Goal: Find specific page/section: Find specific page/section

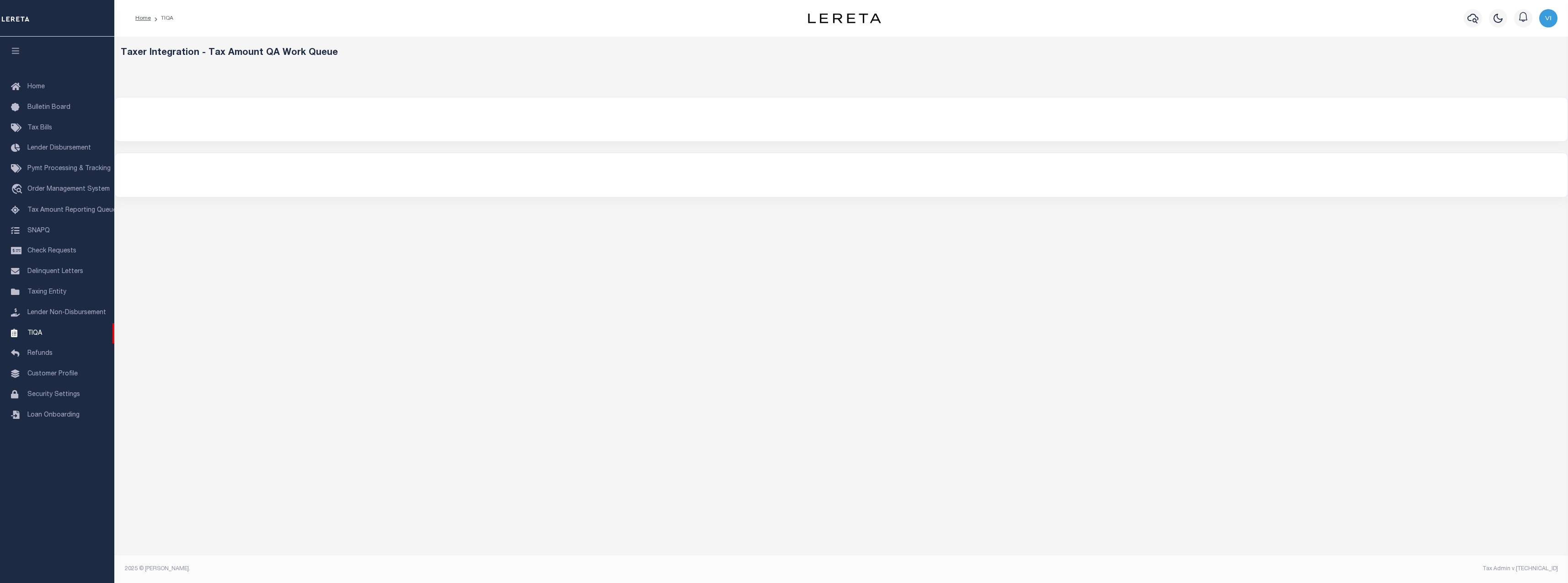
select select "200"
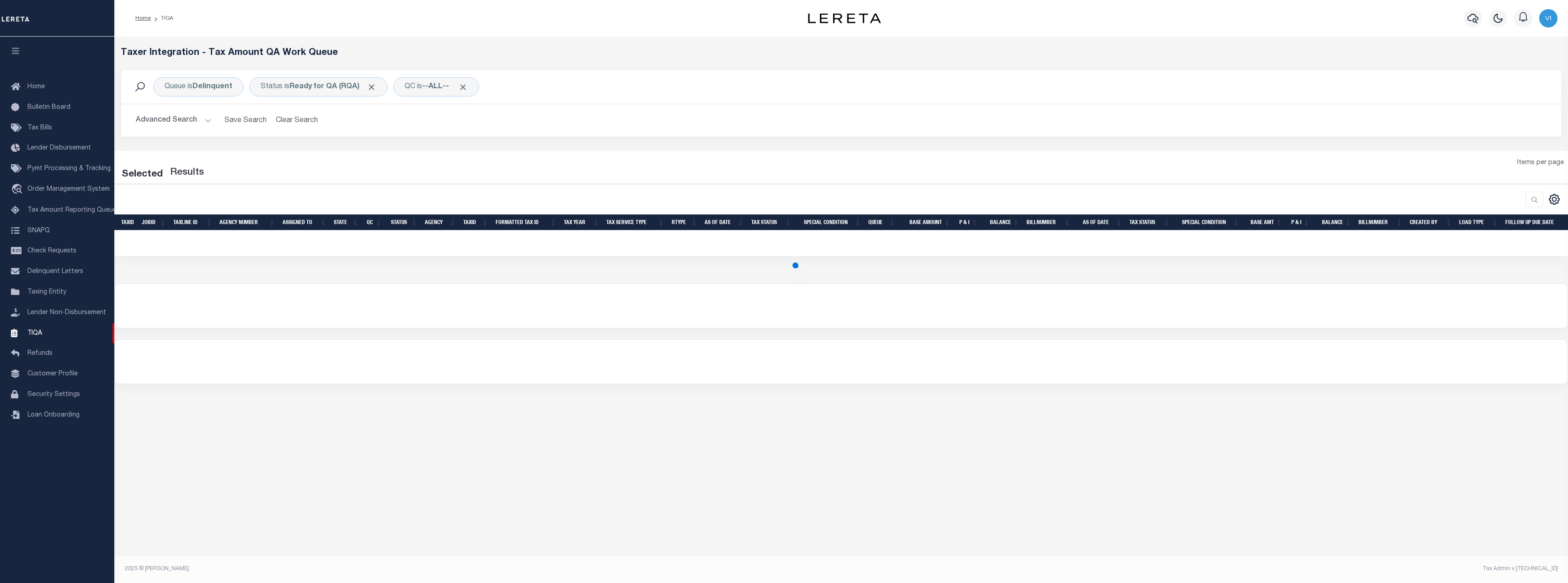
select select "200"
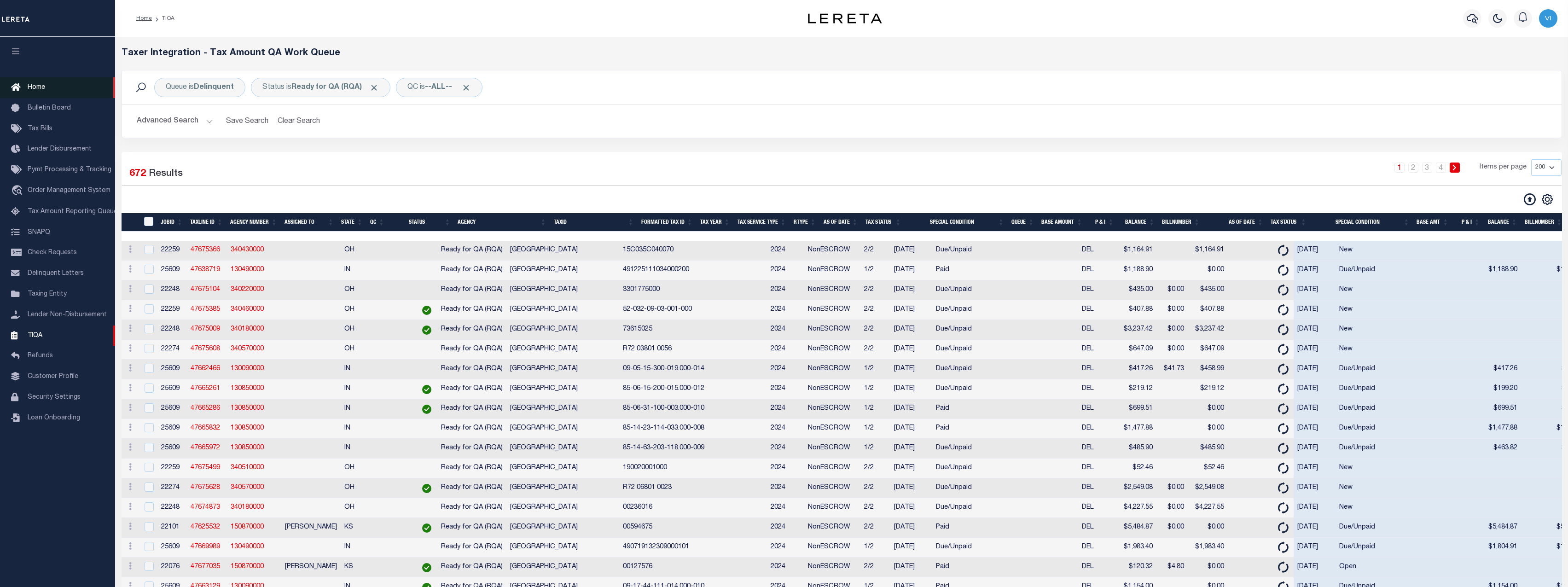
click at [28, 92] on link "Home" at bounding box center [58, 88] width 115 height 21
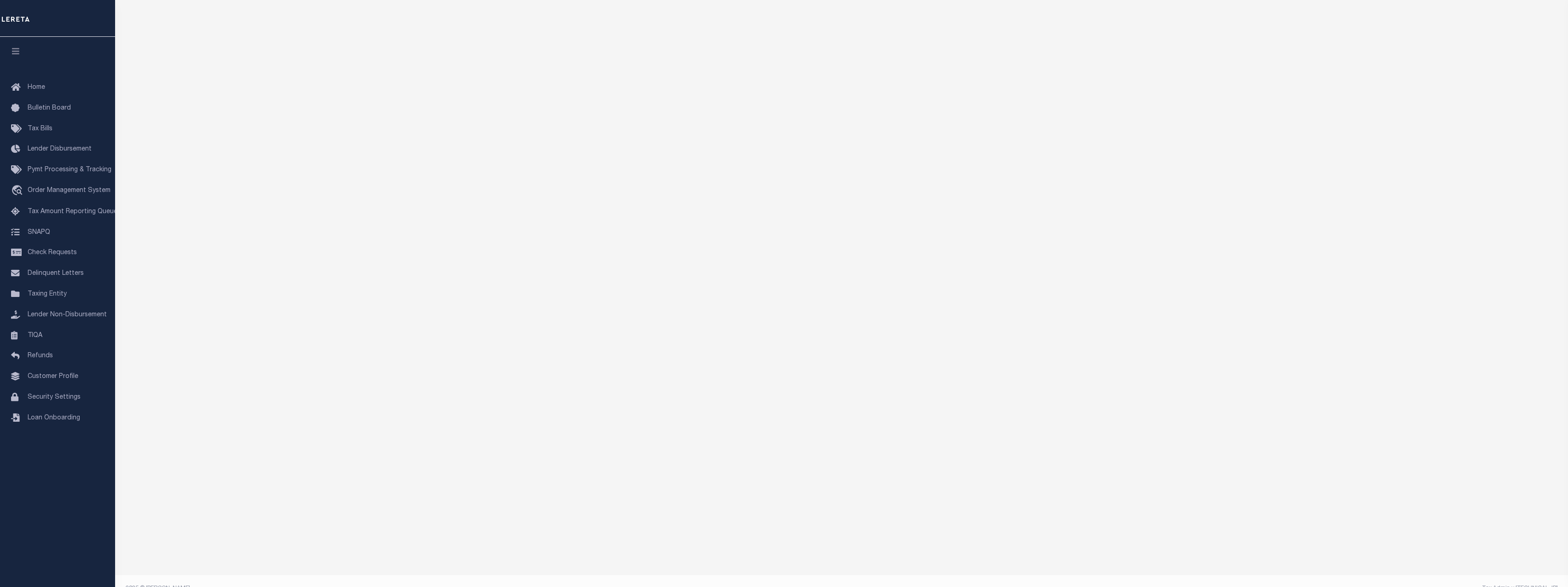
scroll to position [83, 0]
